Goal: Task Accomplishment & Management: Use online tool/utility

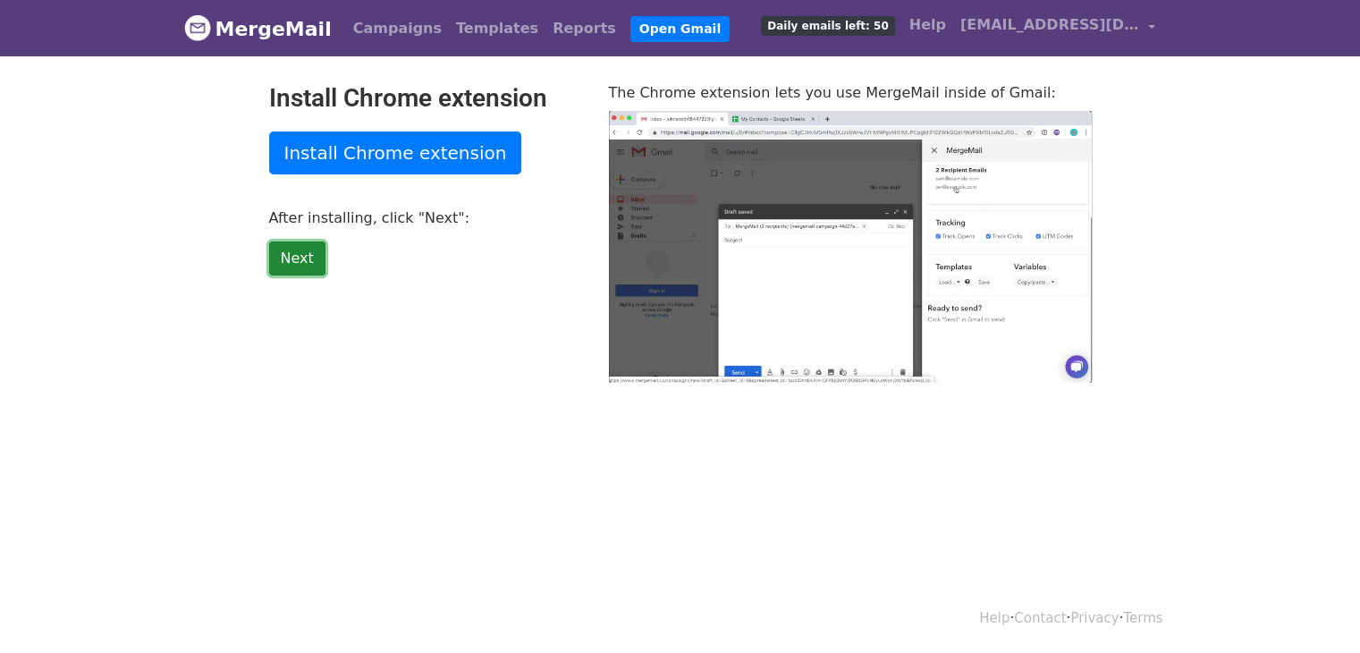
click at [301, 252] on link "Next" at bounding box center [297, 258] width 56 height 34
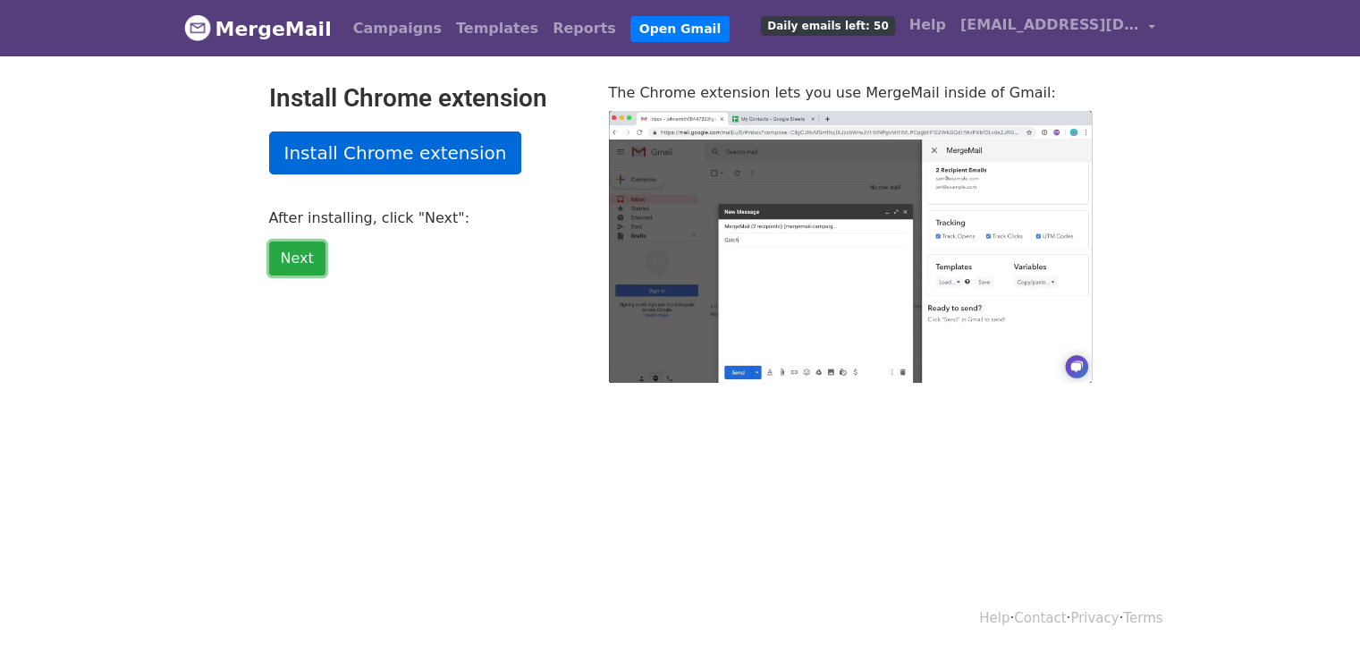
type input "33.41"
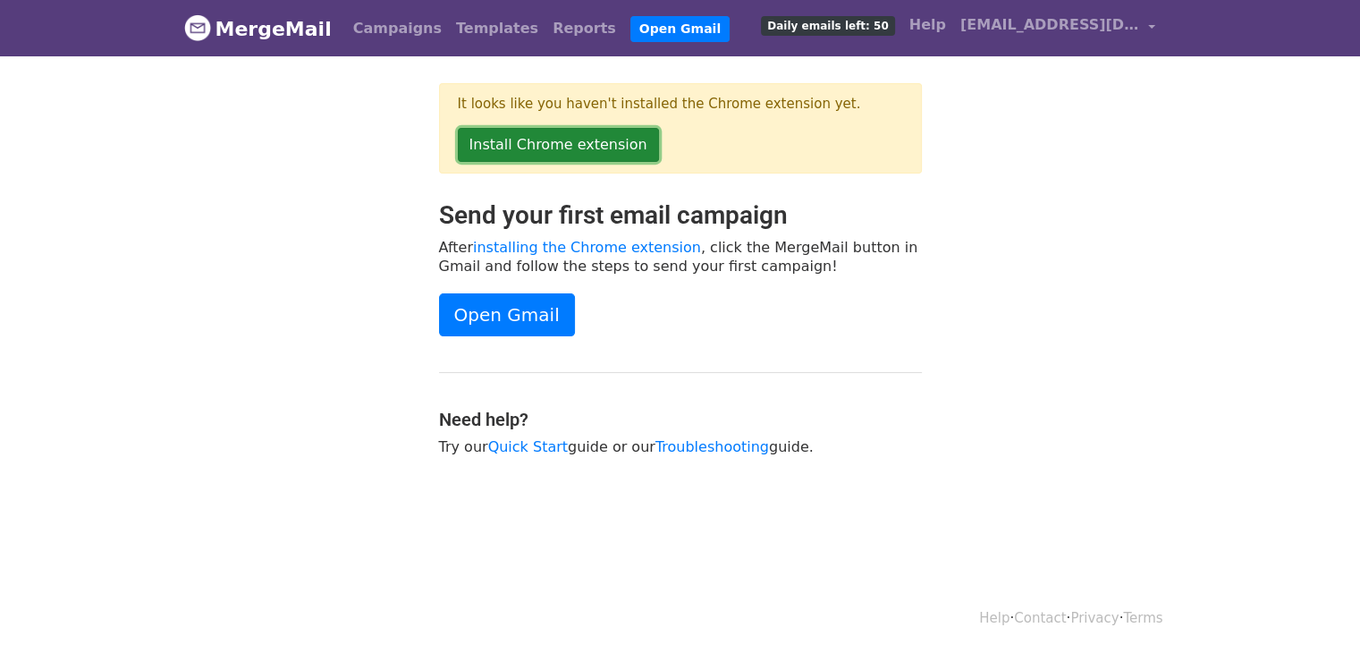
click at [507, 147] on link "Install Chrome extension" at bounding box center [558, 145] width 201 height 34
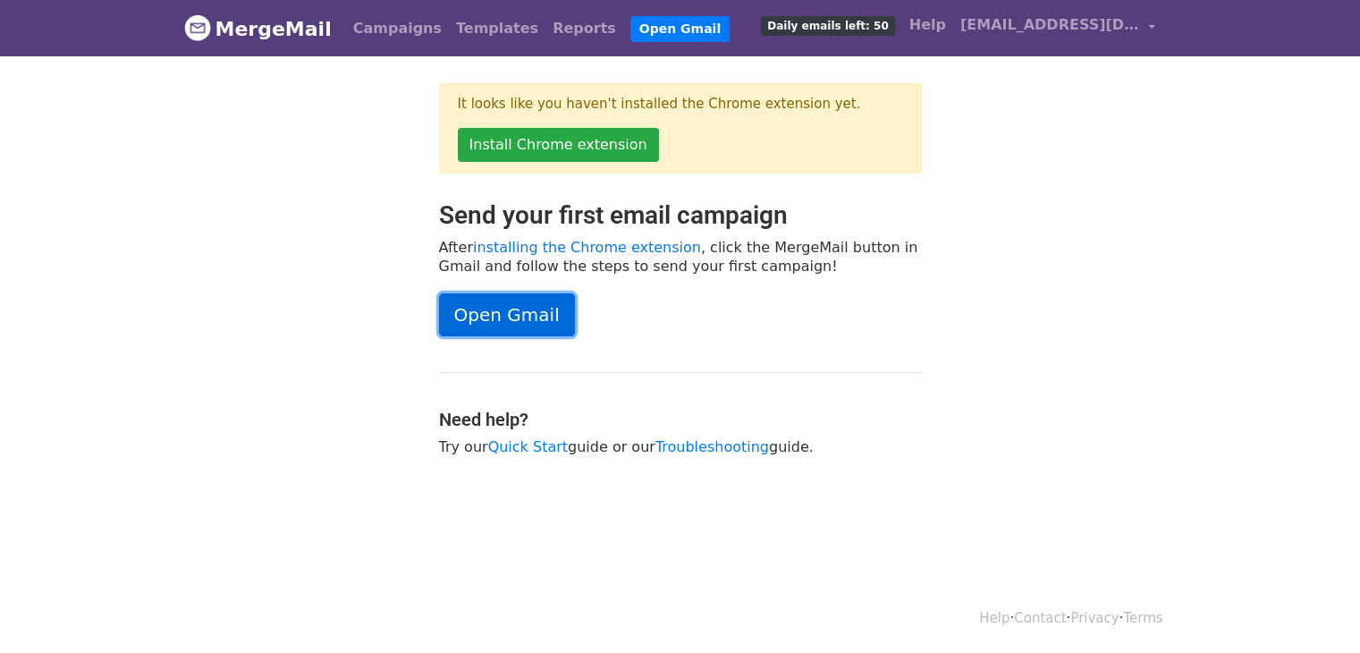
click at [522, 316] on link "Open Gmail" at bounding box center [507, 314] width 136 height 43
